Goal: Task Accomplishment & Management: Use online tool/utility

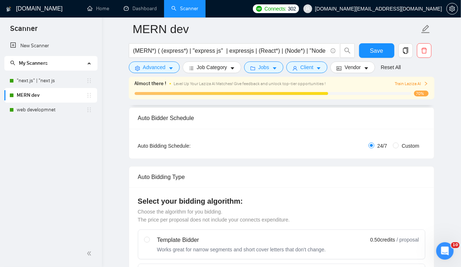
scroll to position [82, 0]
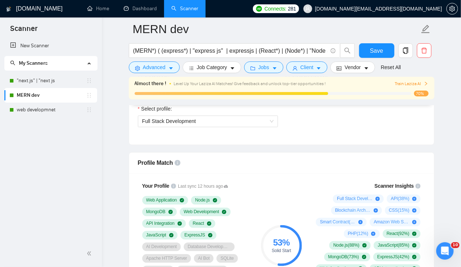
scroll to position [426, 0]
click at [102, 12] on link "Home" at bounding box center [98, 8] width 22 height 6
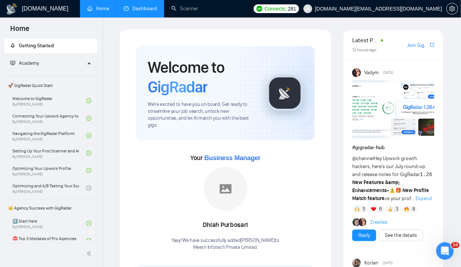
click at [148, 7] on link "Dashboard" at bounding box center [140, 8] width 33 height 6
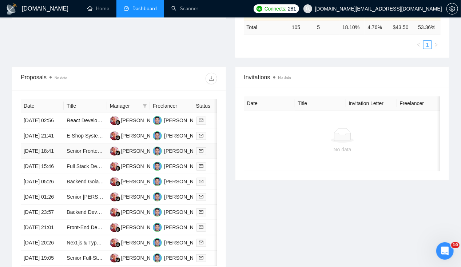
click at [34, 156] on td "[DATE] 18:41" at bounding box center [42, 151] width 43 height 15
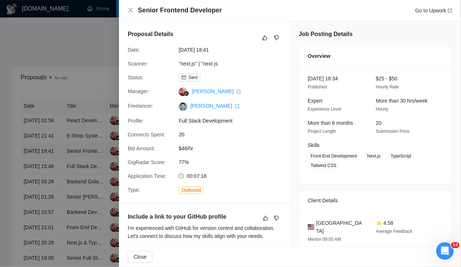
click at [34, 156] on div at bounding box center [230, 133] width 461 height 267
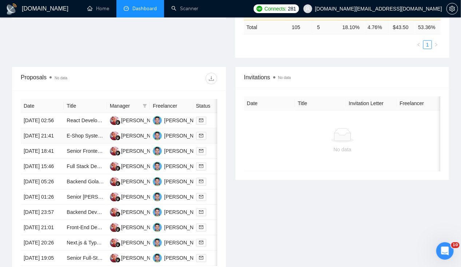
click at [35, 135] on td "[DATE] 21:41" at bounding box center [42, 136] width 43 height 15
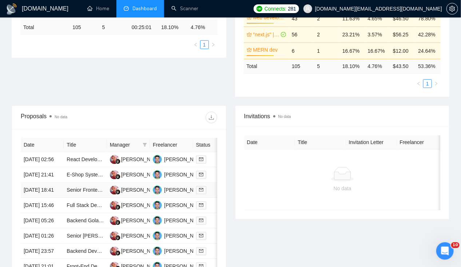
scroll to position [181, 0]
click at [54, 153] on td "[DATE] 02:56" at bounding box center [42, 160] width 43 height 15
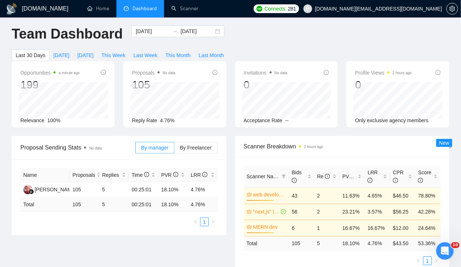
scroll to position [0, 0]
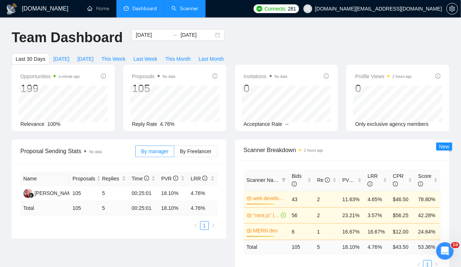
click at [180, 9] on link "Scanner" at bounding box center [184, 8] width 27 height 6
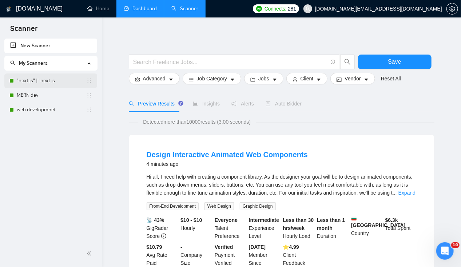
click at [36, 81] on link ""next.js" | "next js" at bounding box center [52, 81] width 70 height 15
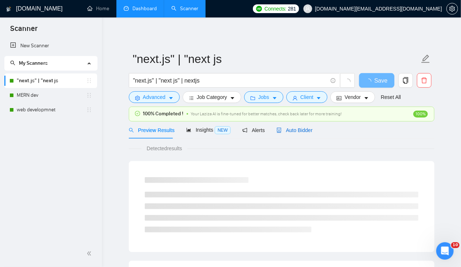
click at [294, 133] on span "Auto Bidder" at bounding box center [295, 130] width 36 height 6
